Goal: Communication & Community: Share content

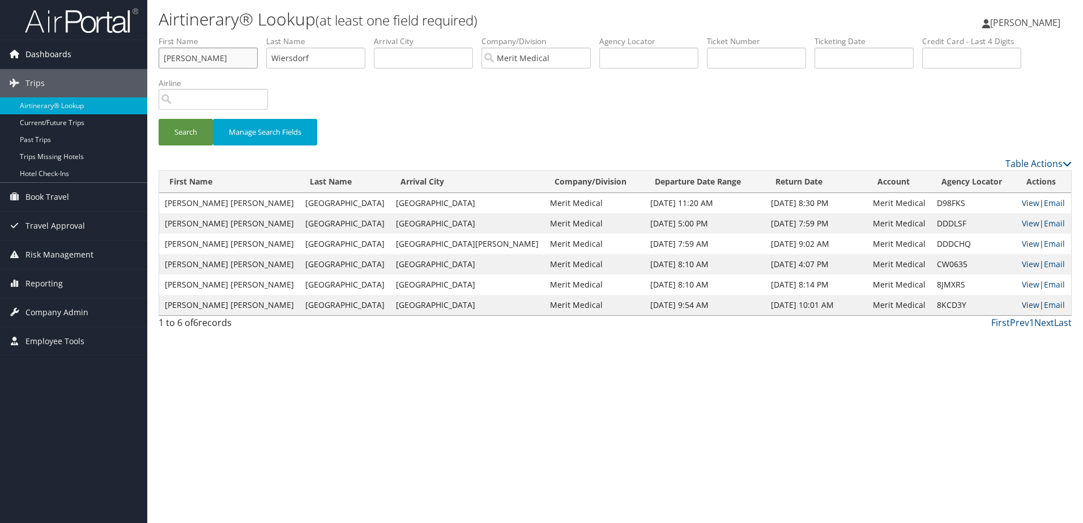
drag, startPoint x: 189, startPoint y: 63, endPoint x: 146, endPoint y: 58, distance: 43.3
click at [146, 58] on div "Dashboards AirPortal 360™ (Manager) My Travel Dashboard Trips Airtinerary® Look…" at bounding box center [541, 261] width 1083 height 523
type input "[PERSON_NAME] [PERSON_NAME]"
drag, startPoint x: 315, startPoint y: 57, endPoint x: 251, endPoint y: 54, distance: 64.0
click at [255, 36] on ul "First Name [PERSON_NAME] [PERSON_NAME] Name Wiersdorf Departure City Arrival Ci…" at bounding box center [615, 36] width 913 height 0
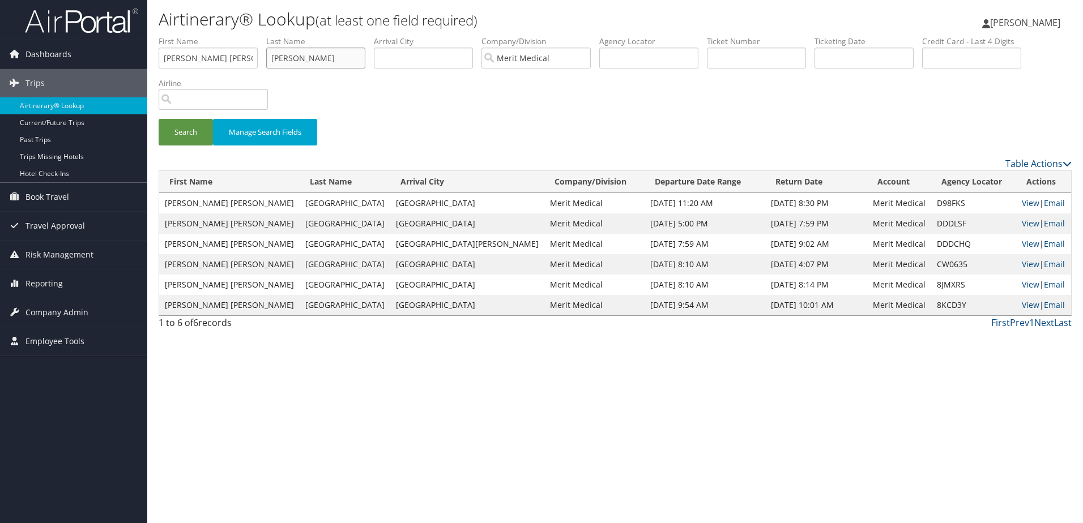
type input "[PERSON_NAME]"
click at [159, 119] on button "Search" at bounding box center [186, 132] width 54 height 27
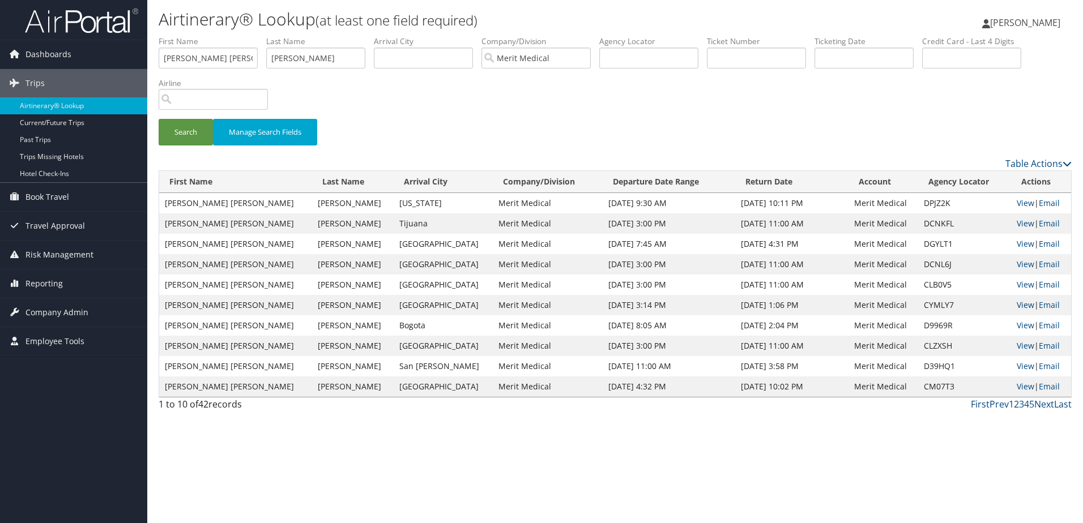
click at [1017, 305] on link "View" at bounding box center [1026, 305] width 18 height 11
click at [1043, 304] on link "Email" at bounding box center [1049, 305] width 21 height 11
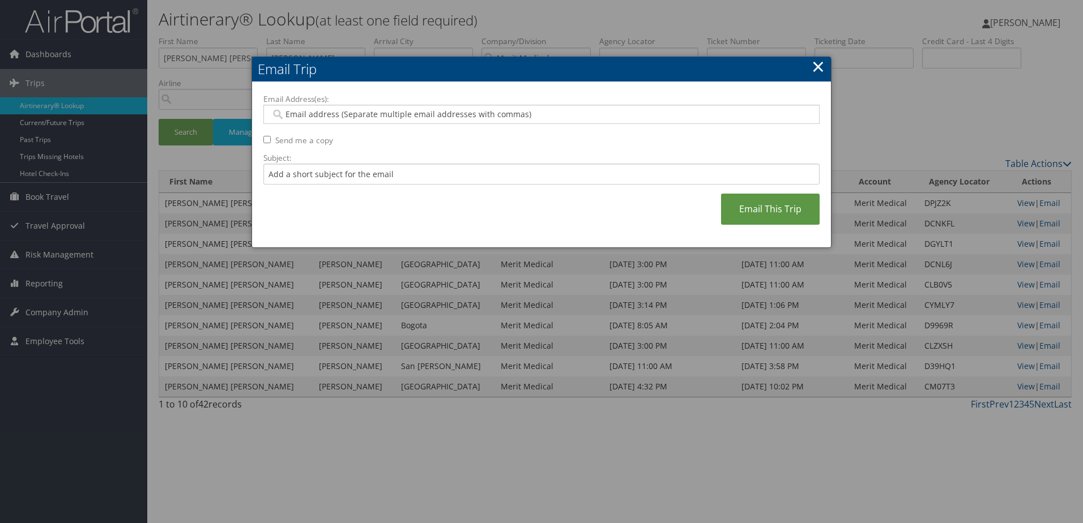
click at [403, 113] on input "Email Address(es):" at bounding box center [541, 114] width 541 height 11
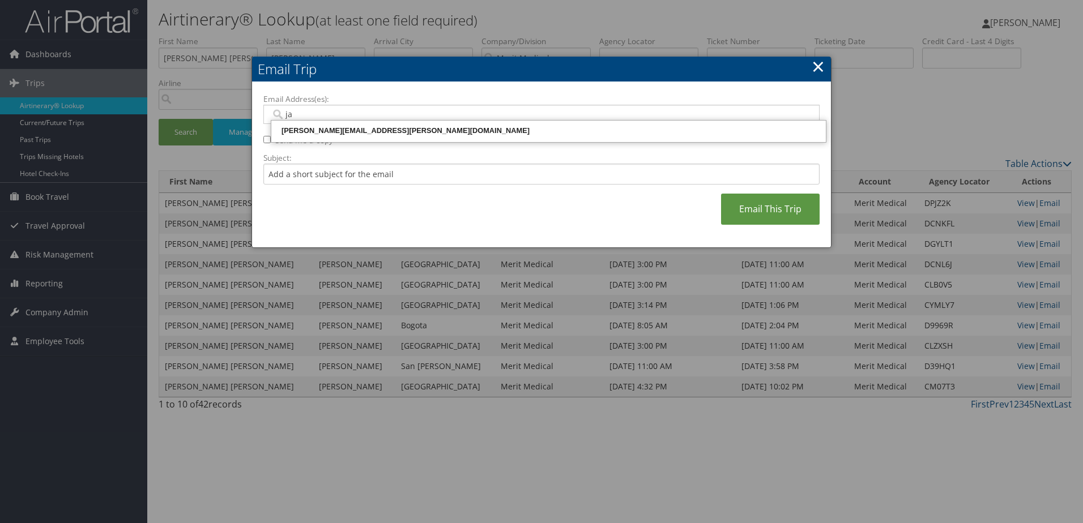
type input "jam"
click at [374, 131] on div "[PERSON_NAME][EMAIL_ADDRESS][PERSON_NAME][DOMAIN_NAME]" at bounding box center [548, 130] width 551 height 11
type input "[PERSON_NAME][EMAIL_ADDRESS][PERSON_NAME][DOMAIN_NAME]"
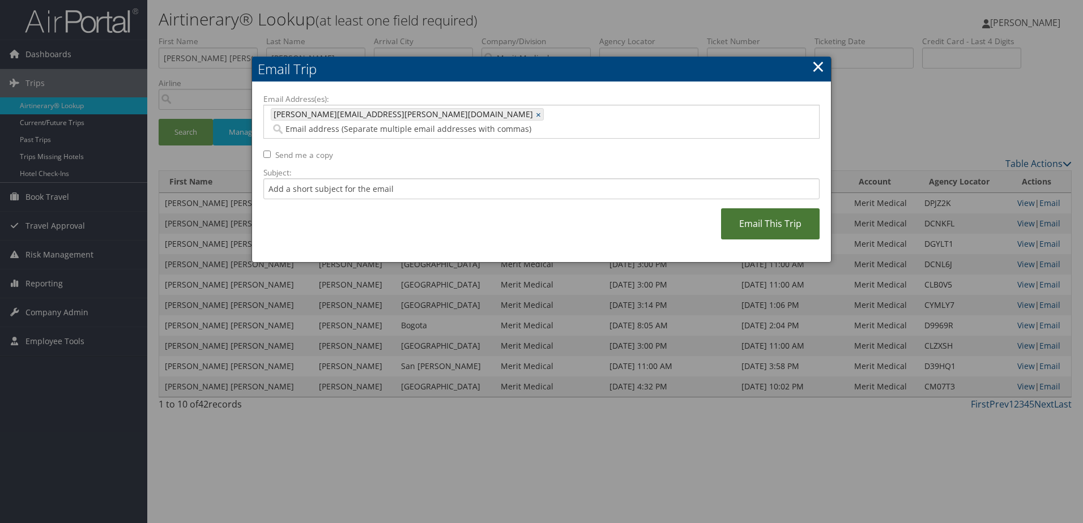
click at [779, 208] on link "Email This Trip" at bounding box center [770, 223] width 99 height 31
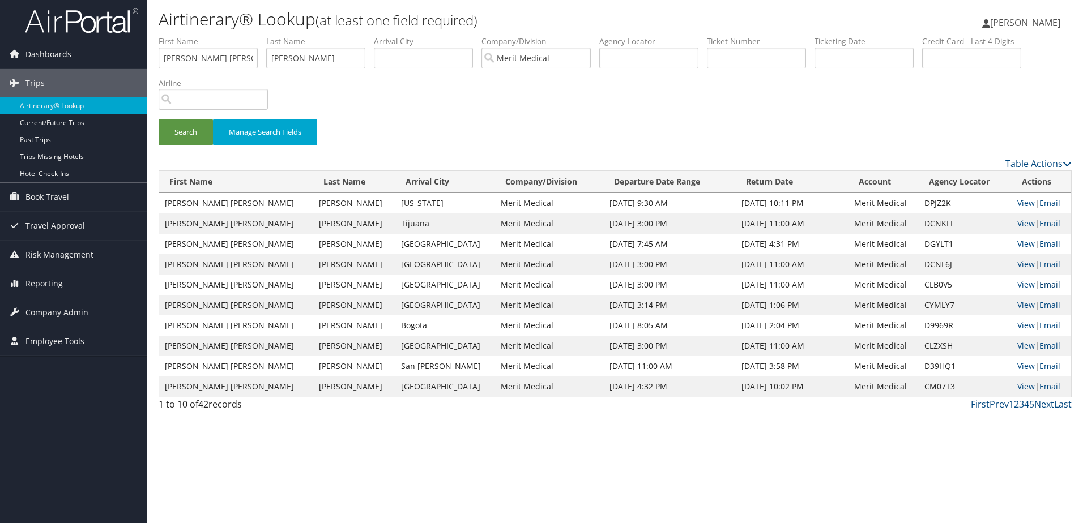
click at [1043, 282] on link "Email" at bounding box center [1049, 284] width 21 height 11
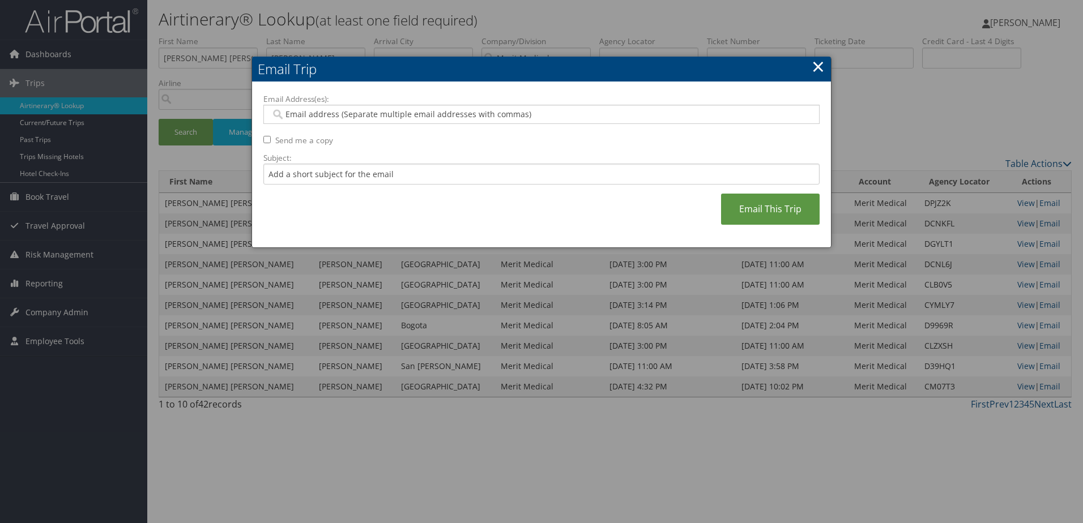
click at [316, 117] on input "Email Address(es):" at bounding box center [541, 114] width 541 height 11
type input "[PERSON_NAME]"
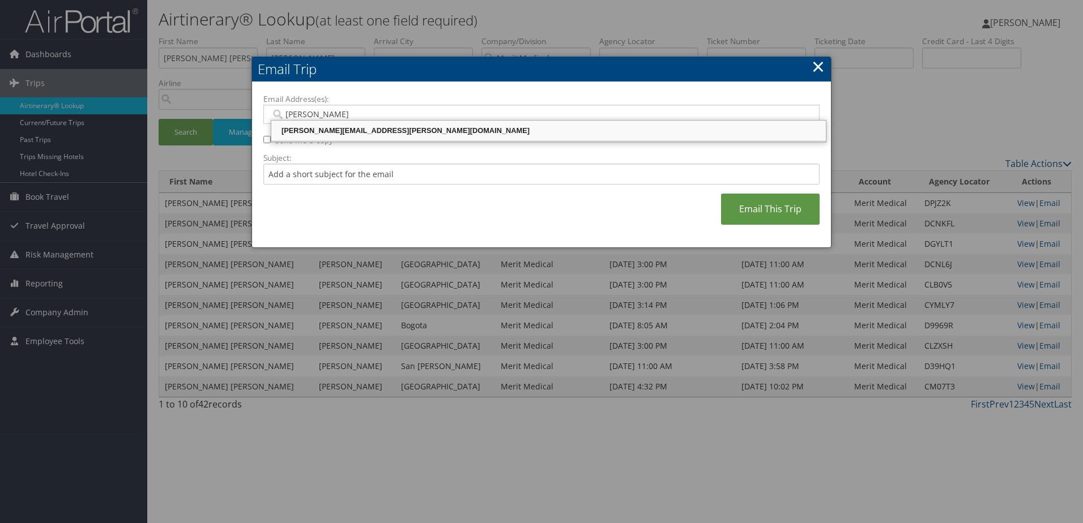
click at [318, 134] on div "[PERSON_NAME][EMAIL_ADDRESS][PERSON_NAME][DOMAIN_NAME]" at bounding box center [548, 130] width 551 height 11
type input "[PERSON_NAME][EMAIL_ADDRESS][PERSON_NAME][DOMAIN_NAME]"
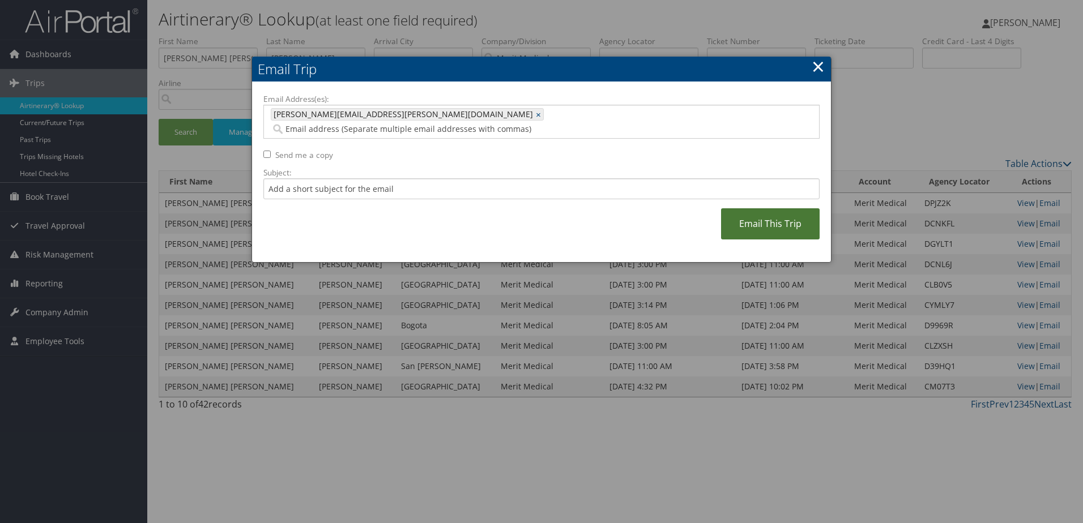
click at [780, 208] on link "Email This Trip" at bounding box center [770, 223] width 99 height 31
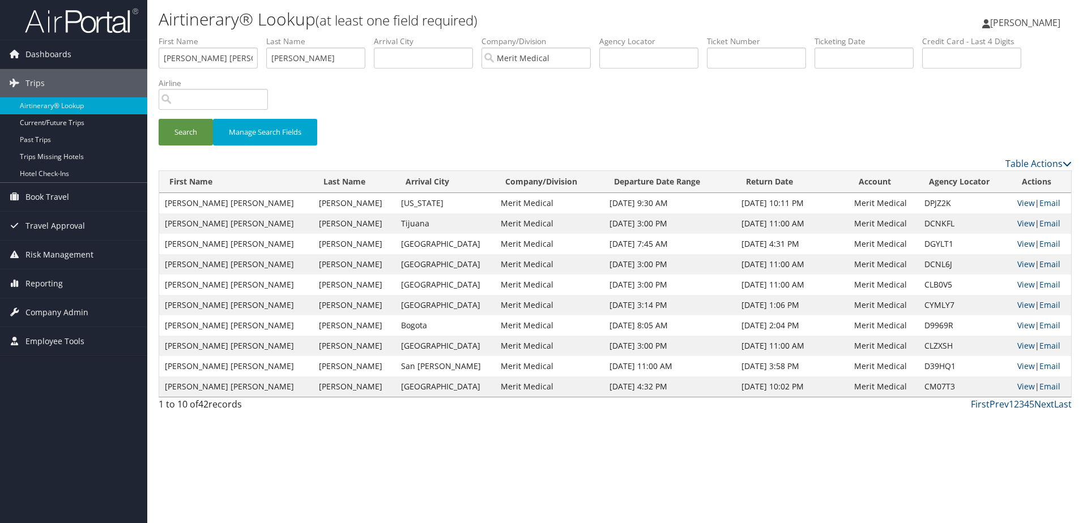
click at [1044, 262] on link "Email" at bounding box center [1049, 264] width 21 height 11
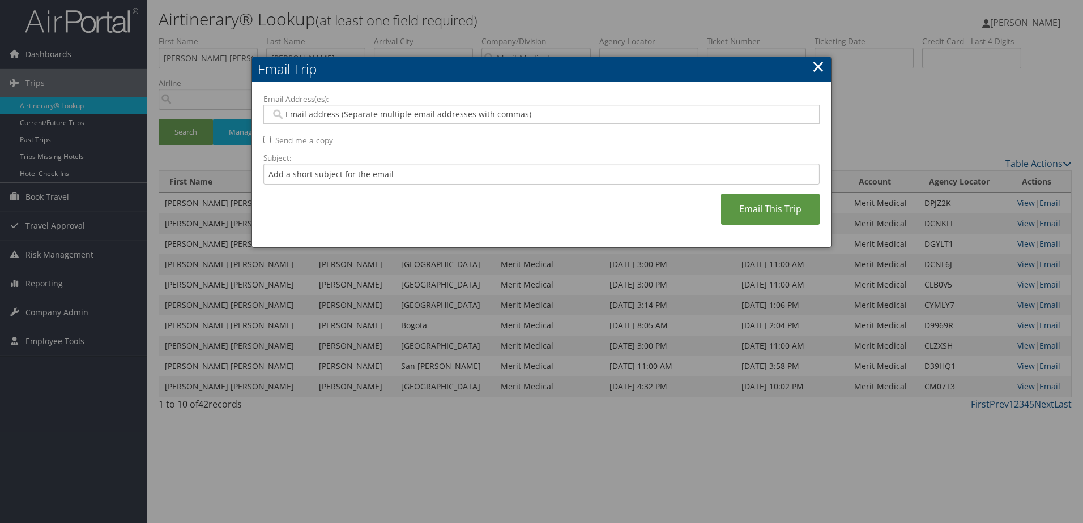
click at [345, 116] on input "Email Address(es):" at bounding box center [541, 114] width 541 height 11
type input "jam"
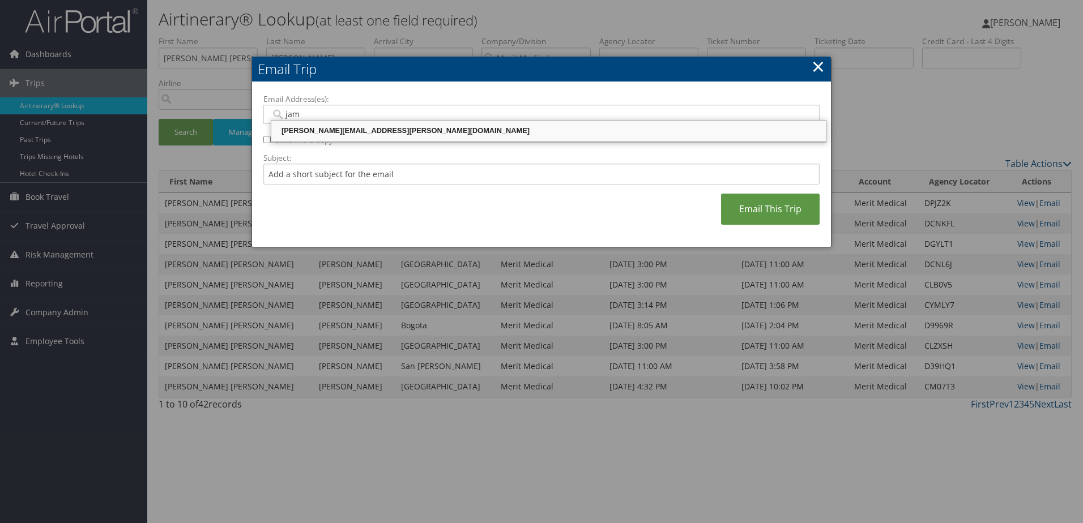
click at [330, 129] on div "[PERSON_NAME][EMAIL_ADDRESS][PERSON_NAME][DOMAIN_NAME]" at bounding box center [548, 130] width 551 height 11
type input "[PERSON_NAME][EMAIL_ADDRESS][PERSON_NAME][DOMAIN_NAME]"
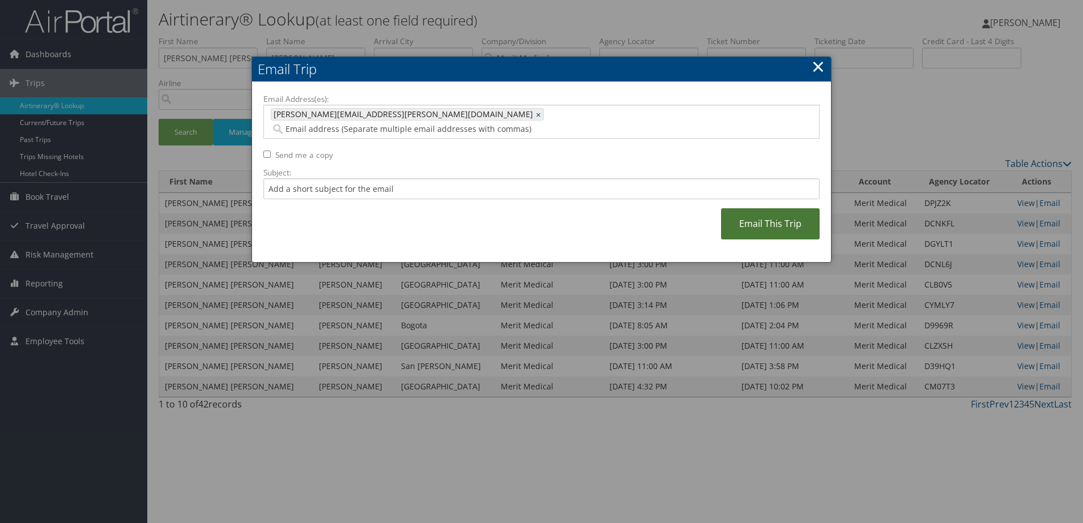
click at [754, 208] on link "Email This Trip" at bounding box center [770, 223] width 99 height 31
